Goal: Information Seeking & Learning: Find specific fact

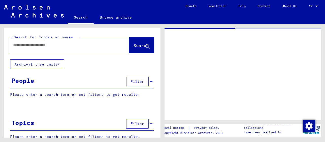
type input "********"
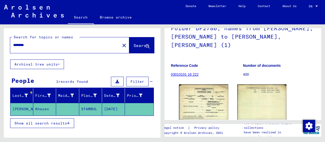
scroll to position [52, 0]
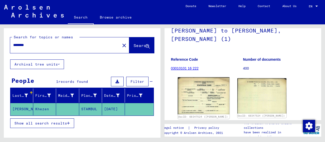
click at [202, 84] on img at bounding box center [203, 95] width 51 height 37
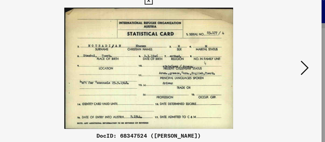
click at [203, 70] on img at bounding box center [162, 58] width 225 height 91
click at [280, 56] on icon at bounding box center [279, 58] width 6 height 12
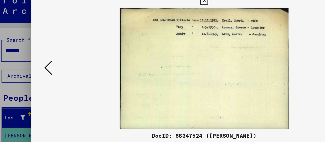
click at [46, 64] on icon at bounding box center [45, 58] width 6 height 12
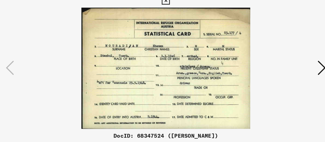
click at [277, 61] on icon at bounding box center [279, 58] width 6 height 12
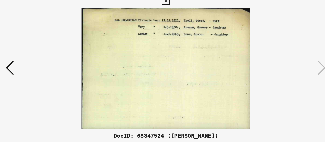
click at [140, 40] on img at bounding box center [162, 58] width 225 height 91
click at [140, 41] on img at bounding box center [162, 58] width 225 height 91
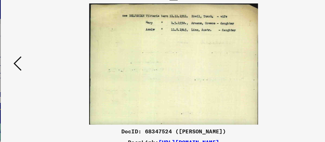
click at [44, 61] on icon at bounding box center [45, 58] width 6 height 12
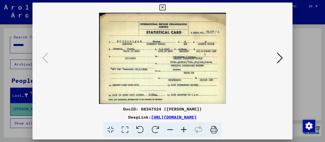
click at [165, 8] on icon at bounding box center [162, 8] width 6 height 6
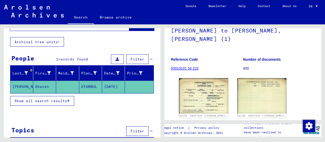
scroll to position [30, 0]
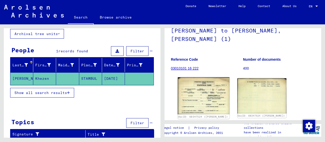
click at [198, 92] on img at bounding box center [203, 95] width 51 height 37
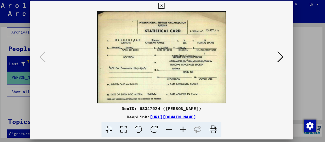
click at [279, 58] on icon at bounding box center [279, 58] width 6 height 12
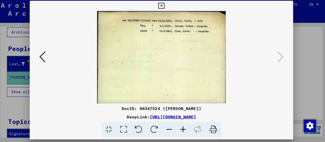
click at [46, 57] on icon at bounding box center [45, 58] width 6 height 12
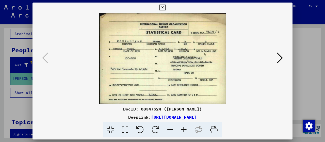
click at [165, 8] on icon at bounding box center [162, 8] width 6 height 6
